Goal: Task Accomplishment & Management: Use online tool/utility

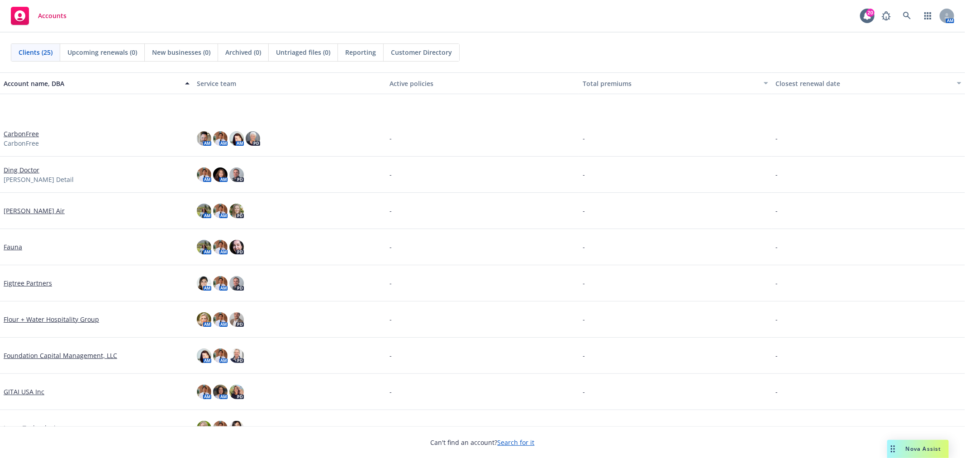
scroll to position [201, 0]
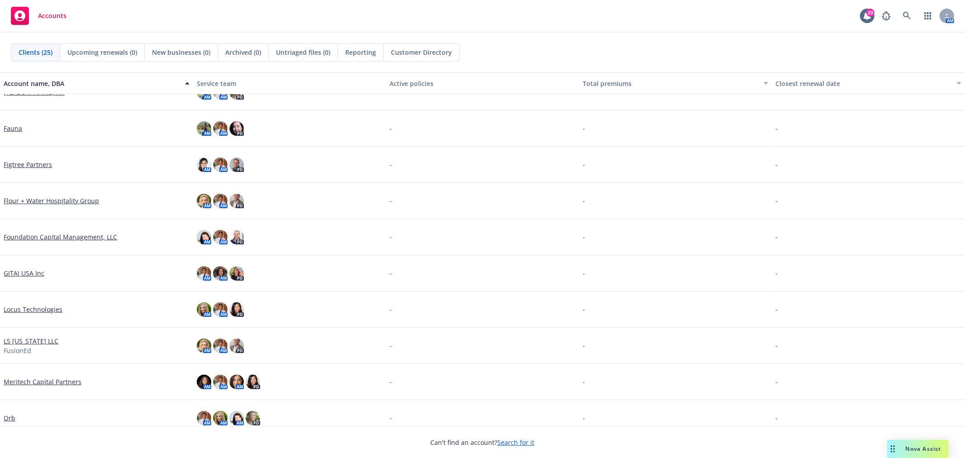
click at [908, 442] on div "Nova Assist" at bounding box center [918, 449] width 62 height 18
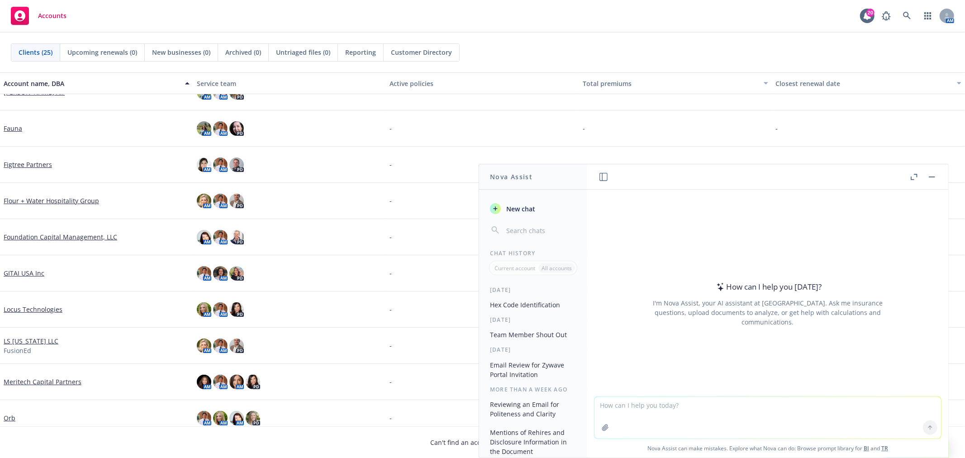
click at [930, 172] on button "button" at bounding box center [932, 176] width 11 height 11
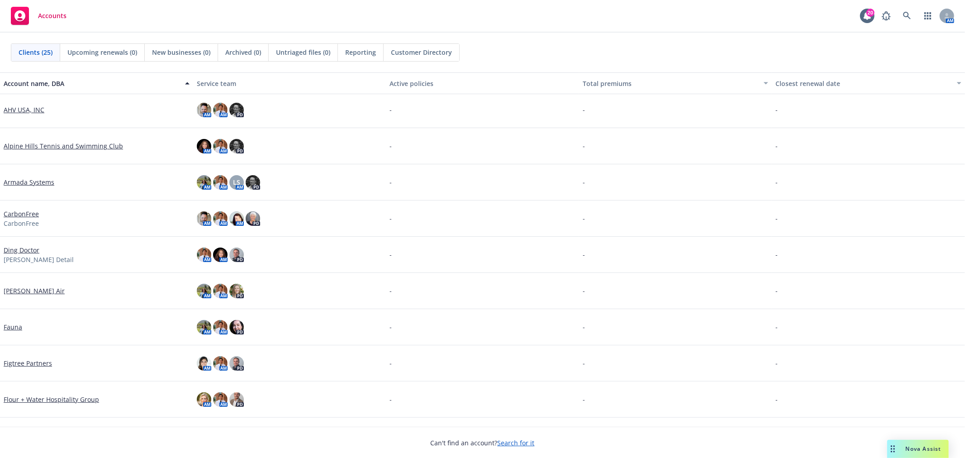
scroll to position [0, 0]
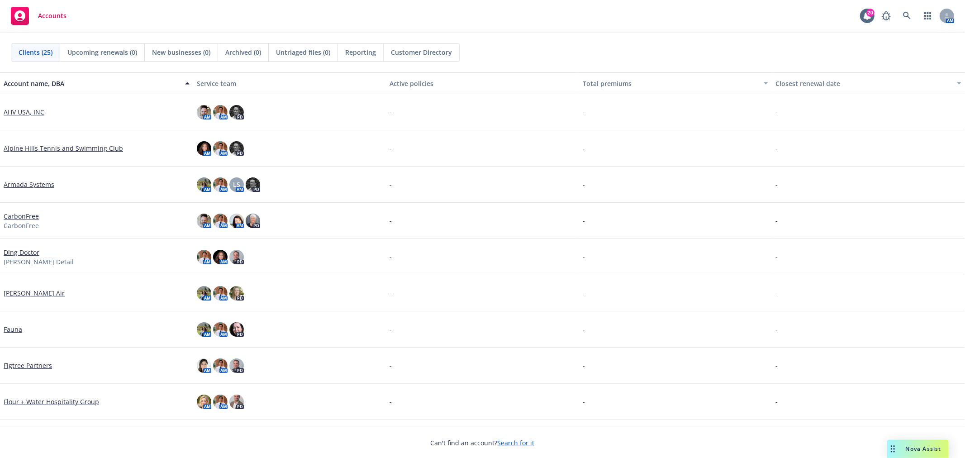
click at [933, 447] on span "Nova Assist" at bounding box center [924, 449] width 36 height 8
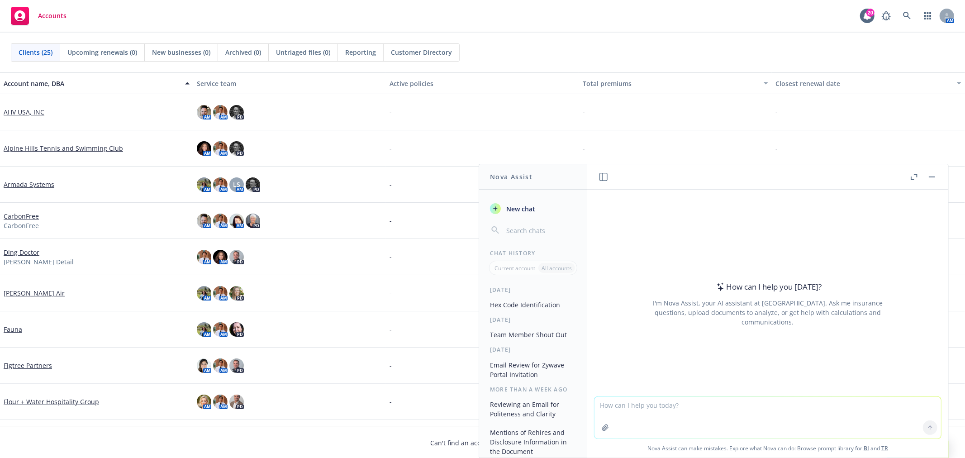
click at [703, 414] on textarea at bounding box center [768, 418] width 347 height 42
paste textarea "I spoke with Anthem and they confirmed that if a rebate is issued, it will be t…"
click at [597, 403] on textarea "I spoke with Anthem and they confirmed that if a rebate is issued, it will be t…" at bounding box center [768, 417] width 347 height 43
click at [849, 414] on textarea ""I spoke with Anthem and they confirmed that if a rebate is issued, it will be …" at bounding box center [768, 417] width 347 height 43
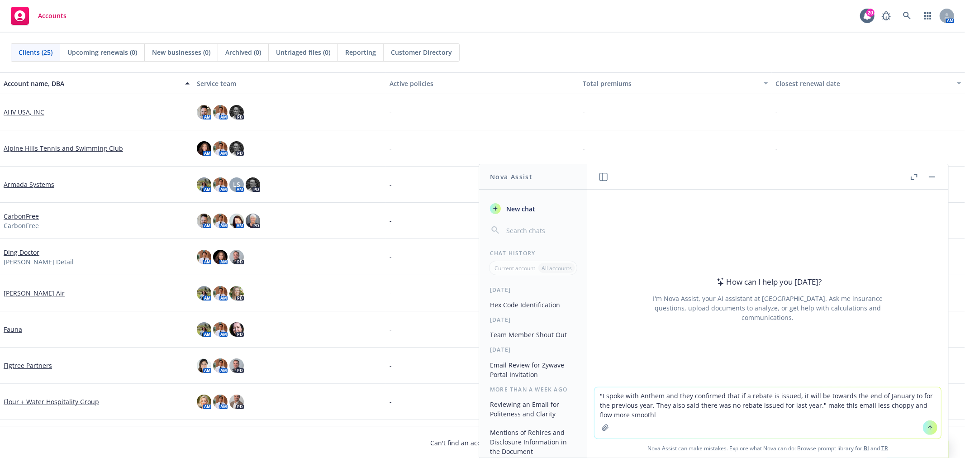
type textarea ""I spoke with Anthem and they confirmed that if a rebate is issued, it will be …"
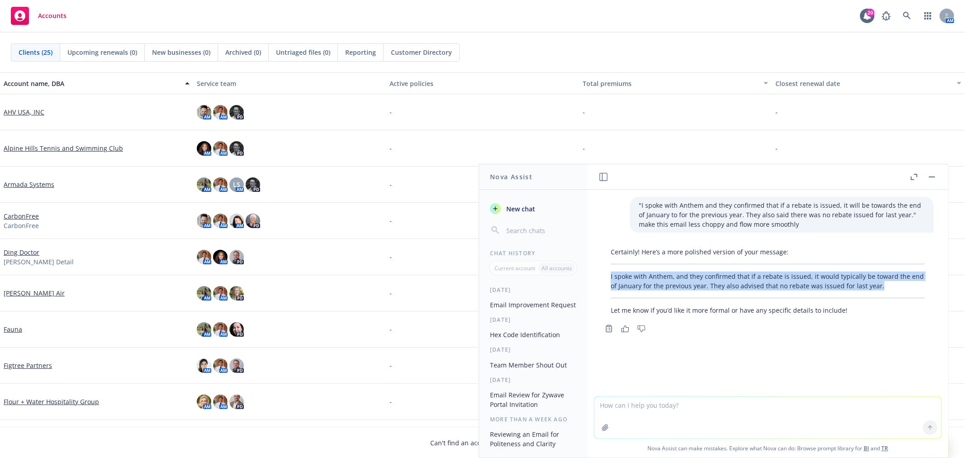
drag, startPoint x: 895, startPoint y: 288, endPoint x: 610, endPoint y: 278, distance: 285.7
click at [610, 278] on div "Certainly! Here’s a more polished version of your message: I spoke with Anthem,…" at bounding box center [768, 280] width 332 height 75
copy p "I spoke with Anthem, and they confirmed that if a rebate is issued, it would ty…"
click at [933, 175] on button "button" at bounding box center [932, 176] width 11 height 11
